Goal: Navigation & Orientation: Find specific page/section

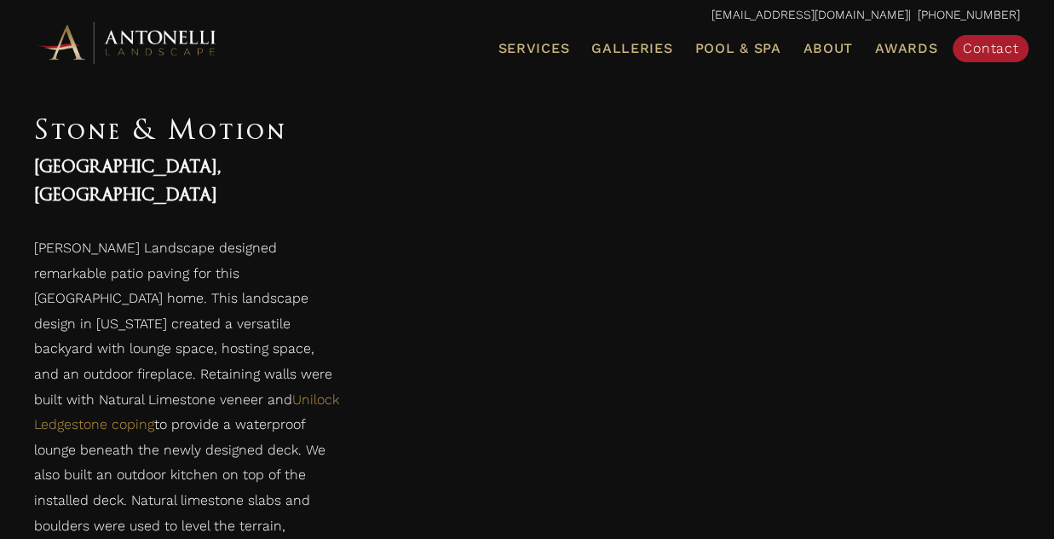
scroll to position [2728, 0]
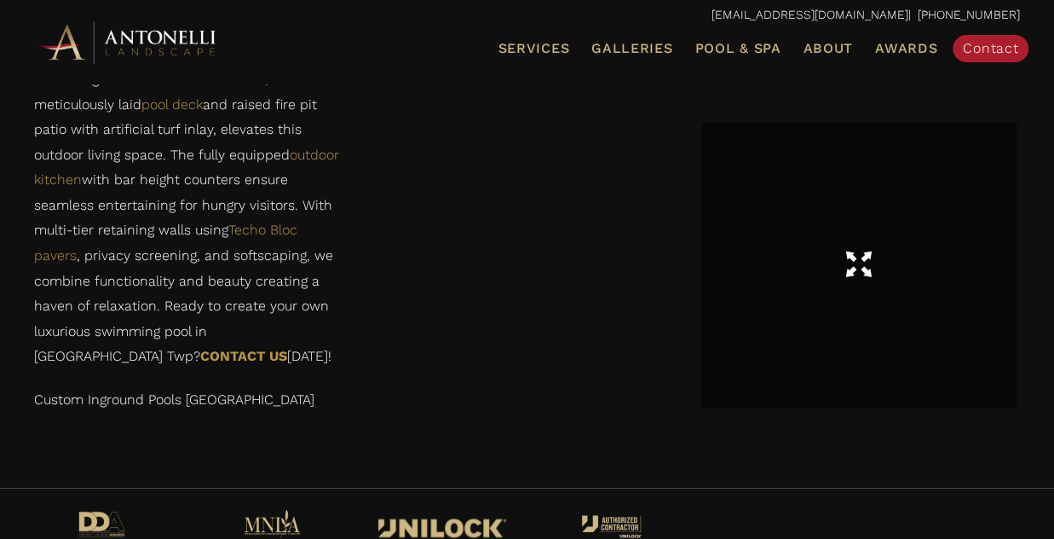
scroll to position [4355, 0]
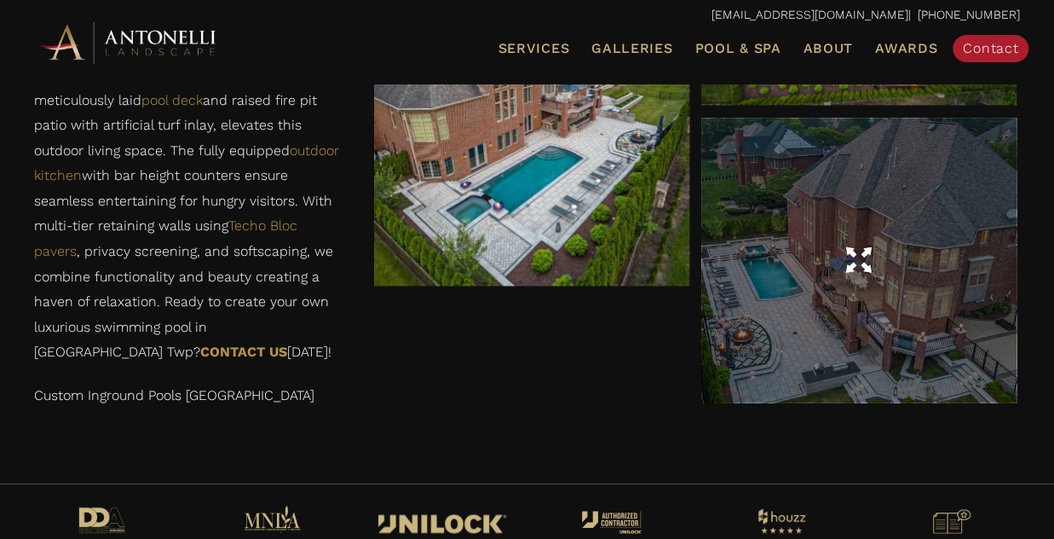
click at [941, 346] on div at bounding box center [859, 260] width 315 height 284
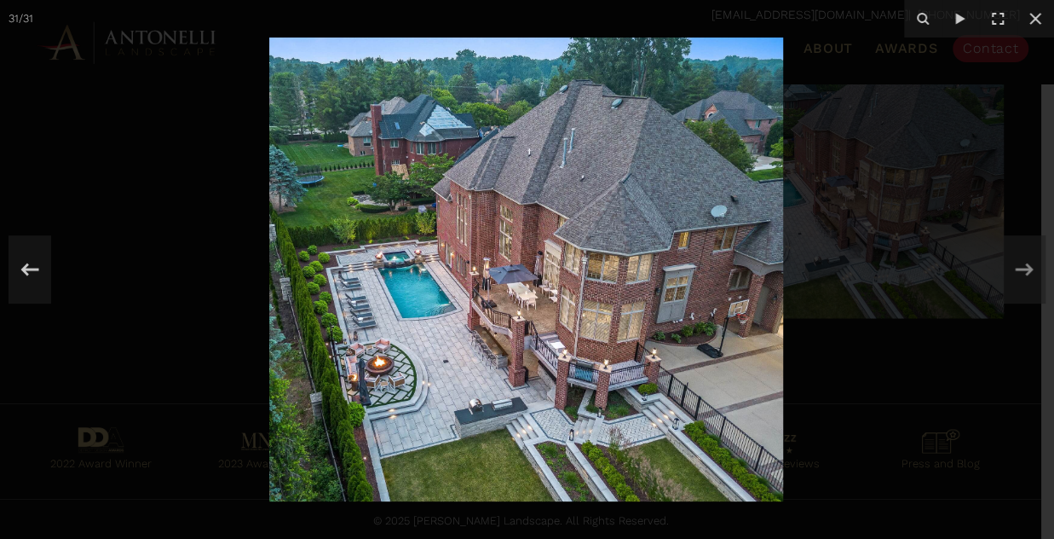
scroll to position [4526, 0]
drag, startPoint x: 1031, startPoint y: 24, endPoint x: 808, endPoint y: 47, distance: 224.5
click at [1031, 23] on icon at bounding box center [1035, 19] width 20 height 20
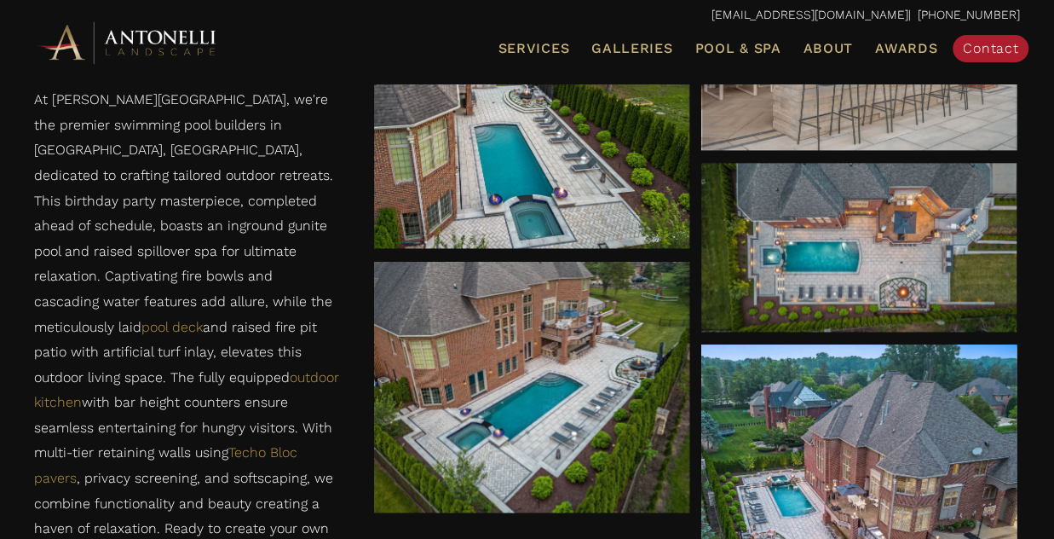
scroll to position [4014, 0]
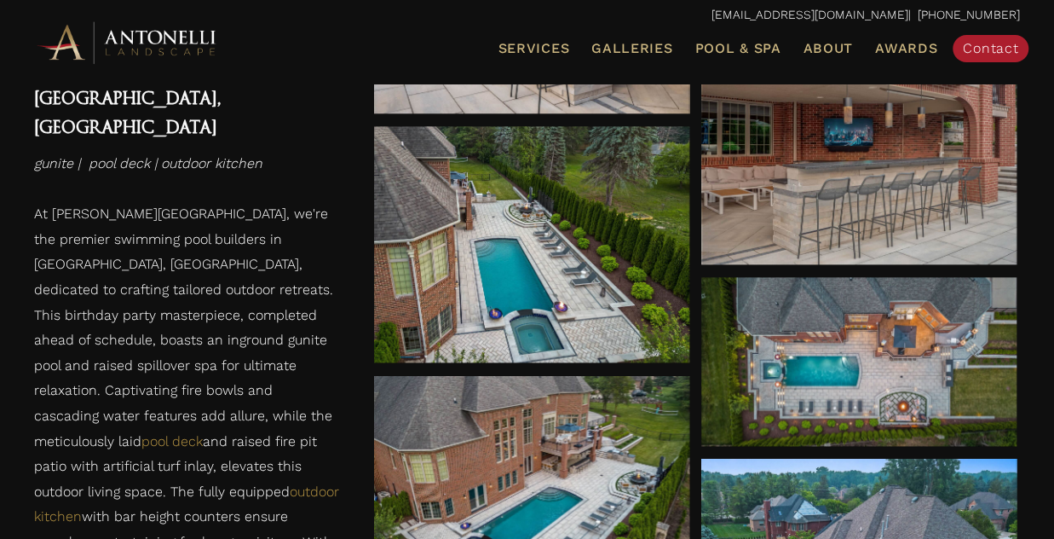
click at [62, 43] on img at bounding box center [128, 42] width 188 height 47
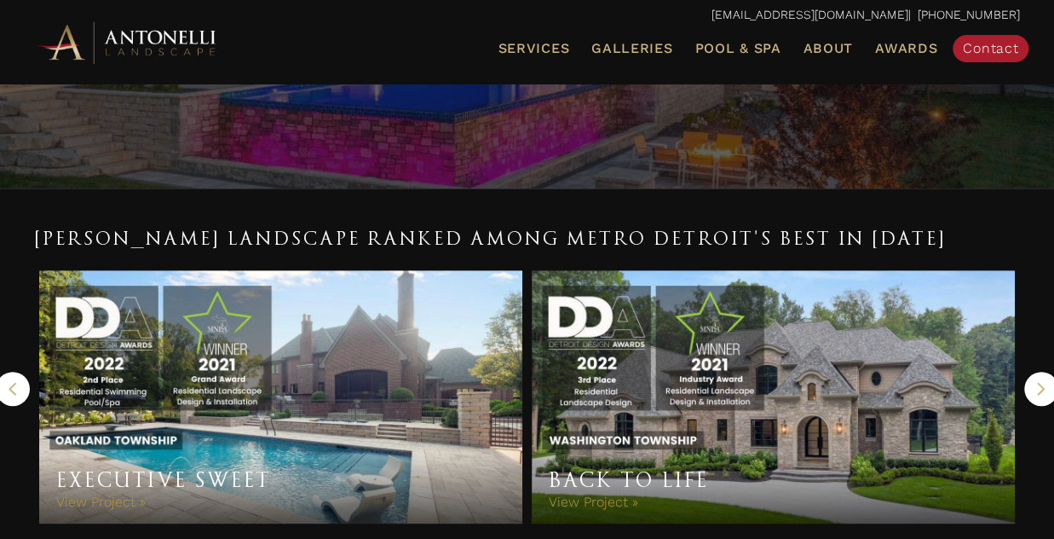
click at [22, 380] on button "Previous" at bounding box center [13, 389] width 34 height 34
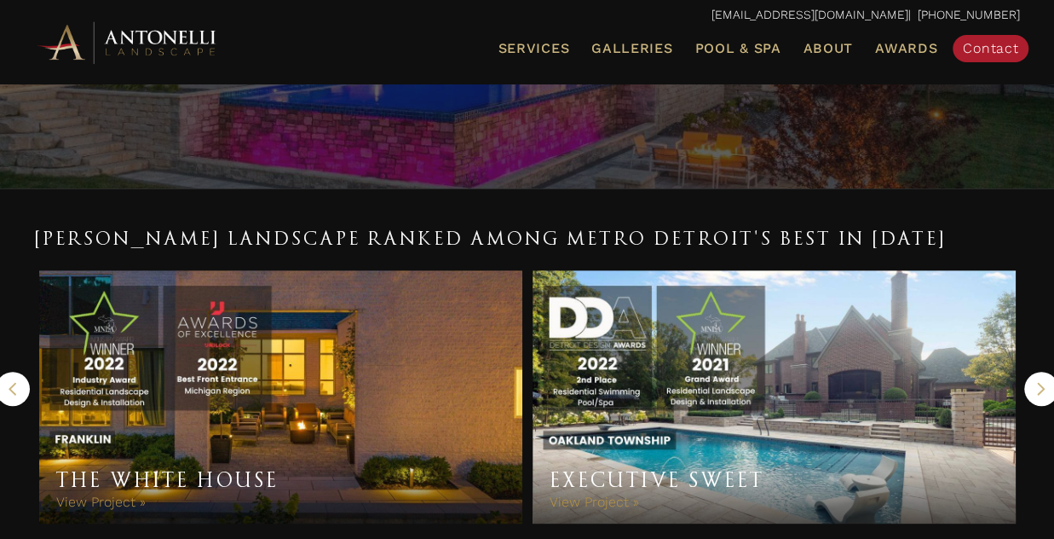
click at [22, 380] on button "Previous" at bounding box center [13, 389] width 34 height 34
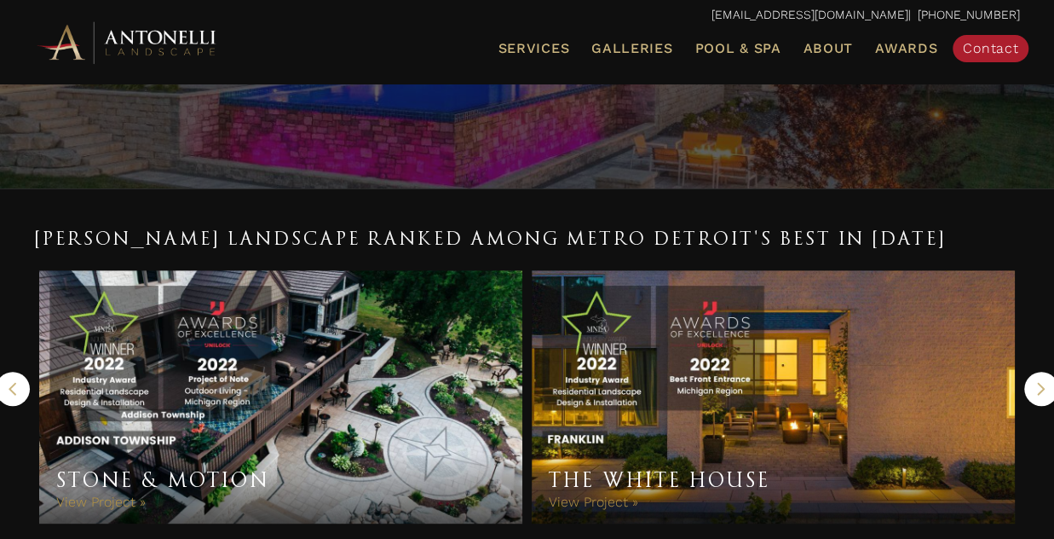
click at [22, 380] on button "Previous" at bounding box center [13, 389] width 34 height 34
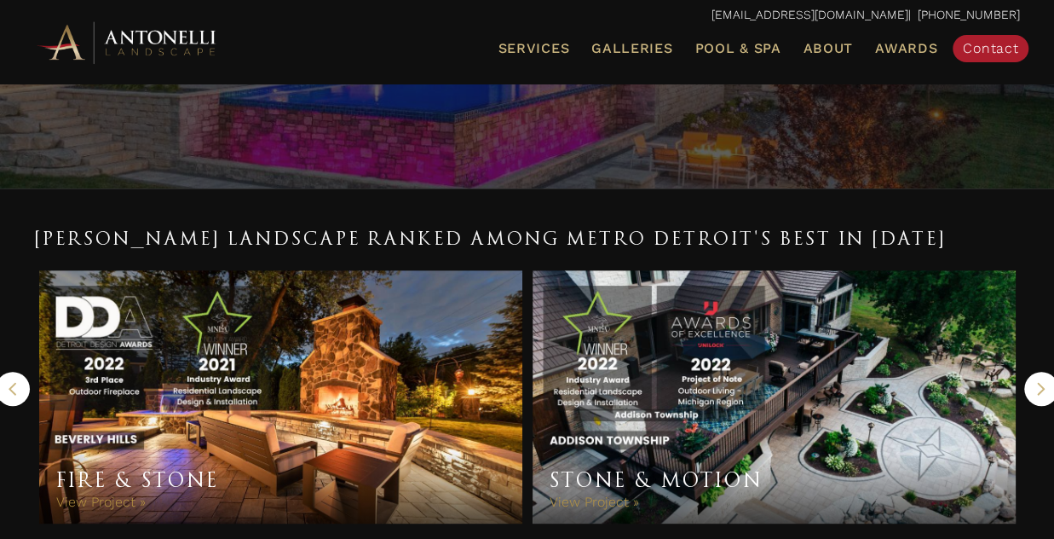
click at [22, 380] on button "Previous" at bounding box center [13, 389] width 34 height 34
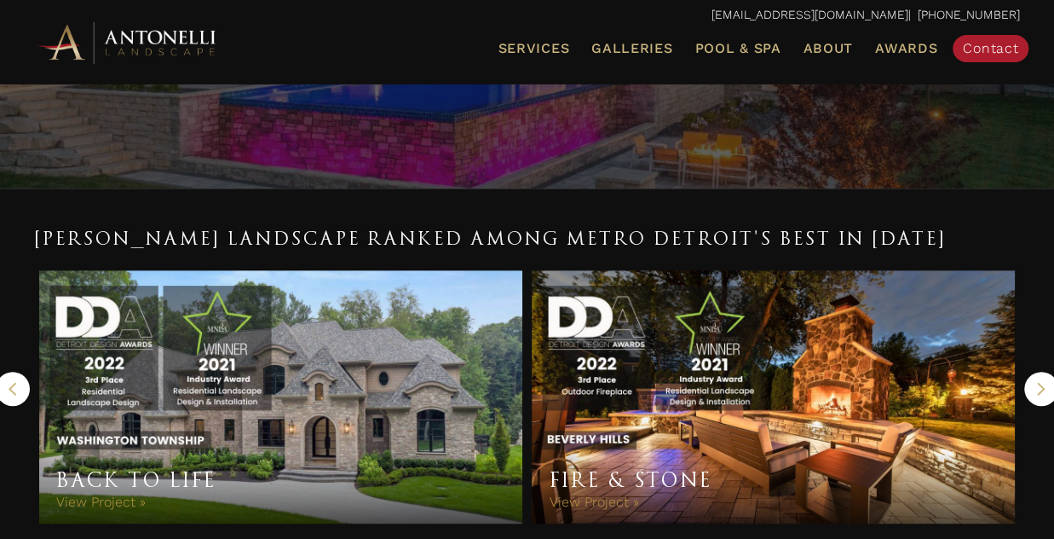
click at [12, 390] on icon "button" at bounding box center [13, 388] width 8 height 13
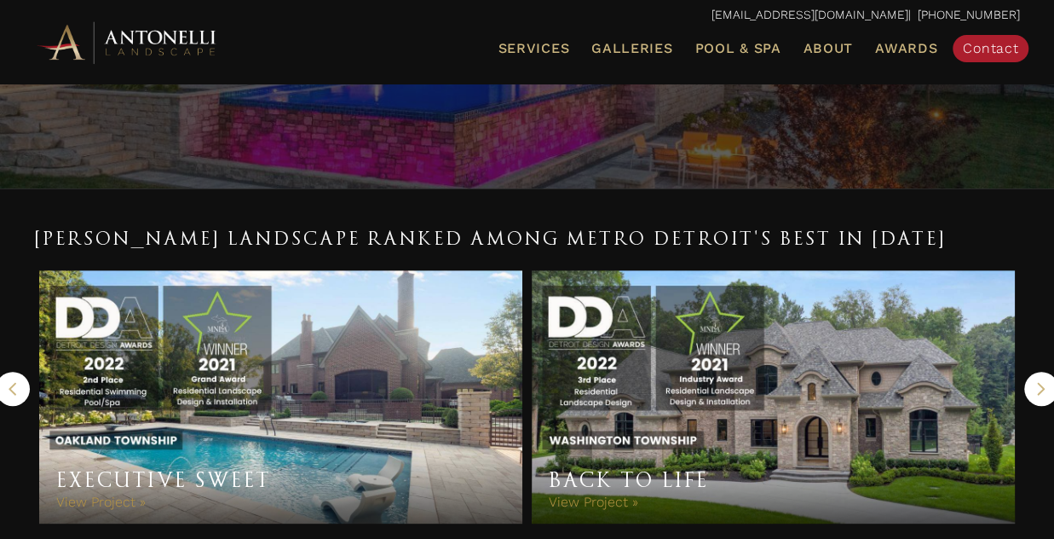
click at [12, 390] on icon "button" at bounding box center [13, 388] width 8 height 13
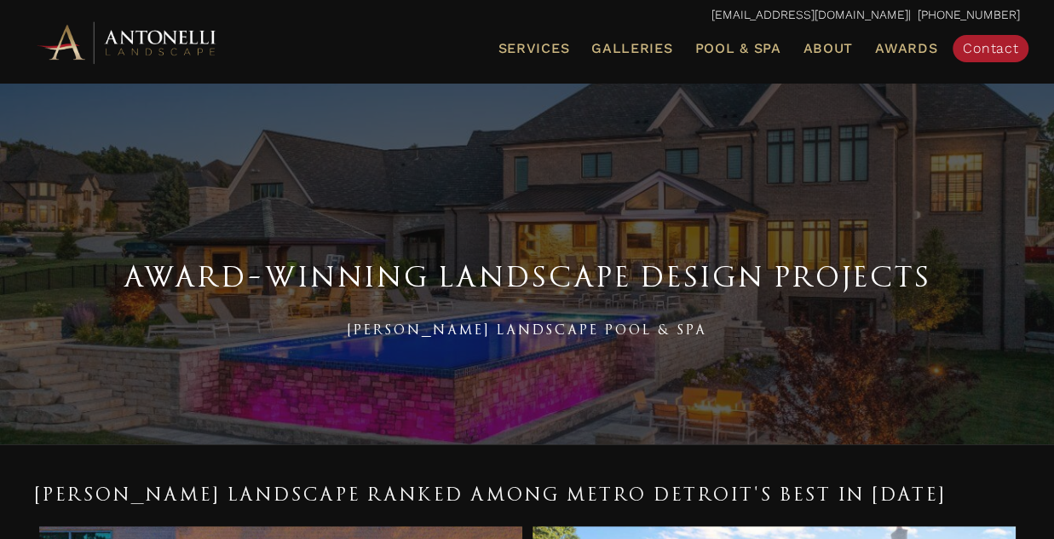
click at [153, 33] on img at bounding box center [128, 42] width 188 height 47
